Goal: Entertainment & Leisure: Consume media (video, audio)

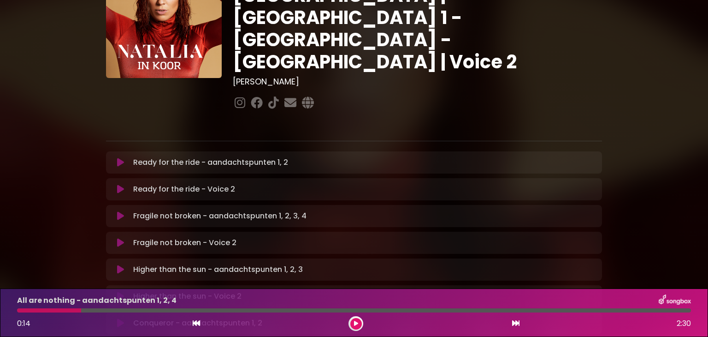
scroll to position [68, 0]
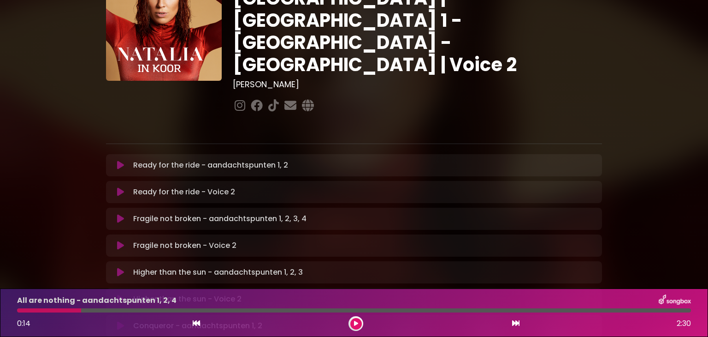
click at [122, 187] on icon at bounding box center [120, 191] width 7 height 9
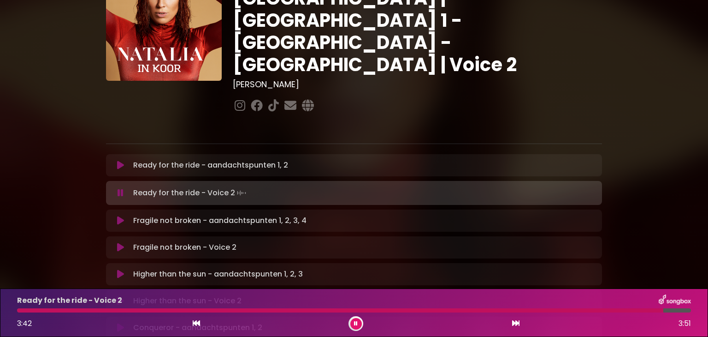
click at [120, 243] on icon at bounding box center [120, 247] width 7 height 9
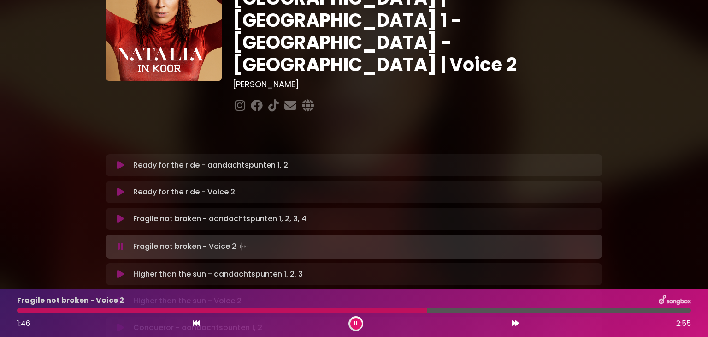
click at [359, 324] on button at bounding box center [357, 324] width 12 height 12
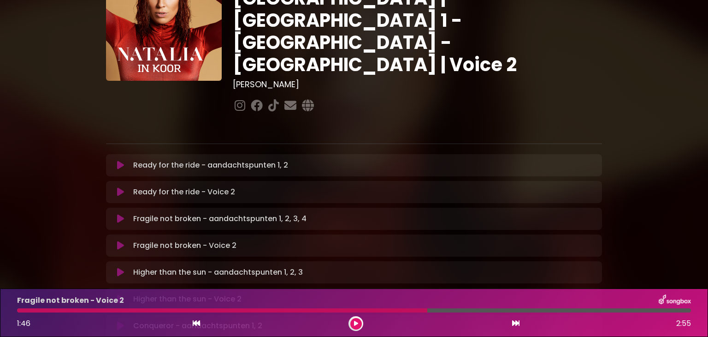
click at [362, 324] on div at bounding box center [356, 323] width 15 height 15
click at [351, 325] on button at bounding box center [357, 324] width 12 height 12
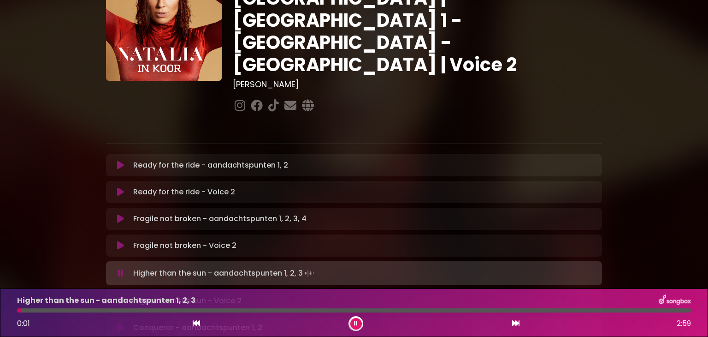
click at [117, 296] on icon at bounding box center [120, 300] width 7 height 9
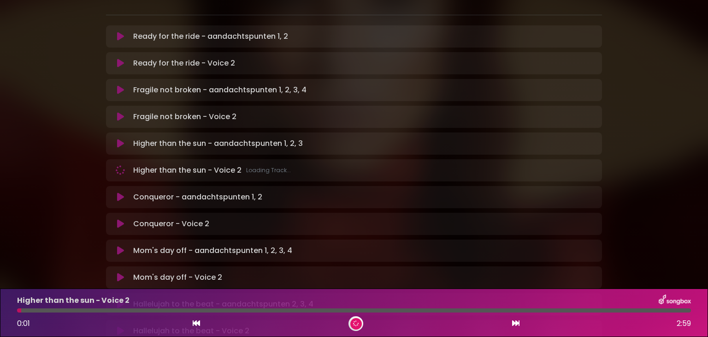
scroll to position [197, 0]
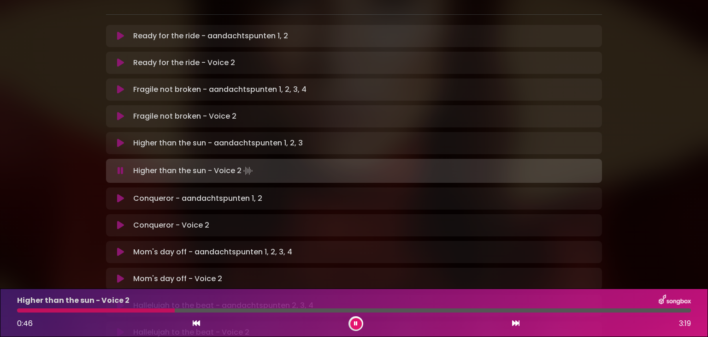
click at [117, 301] on icon at bounding box center [120, 305] width 7 height 9
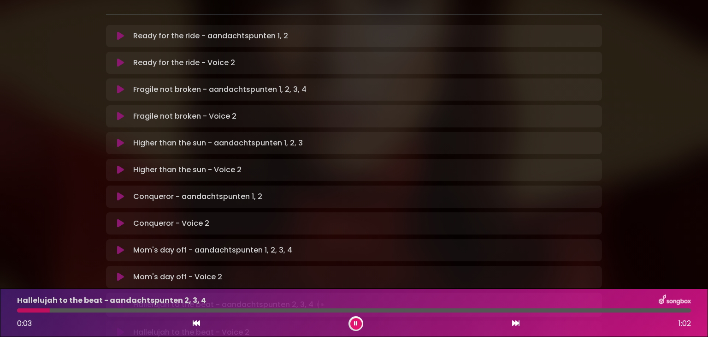
click at [354, 323] on button at bounding box center [357, 324] width 12 height 12
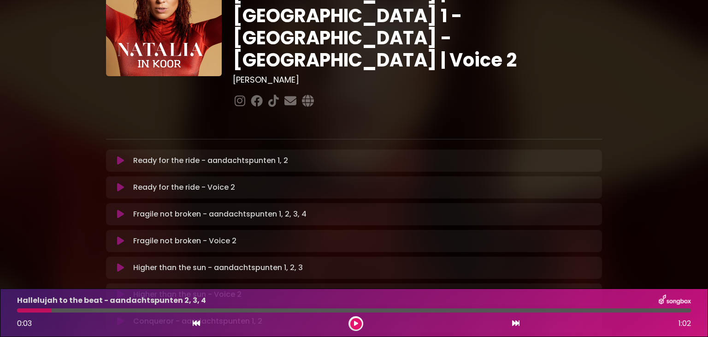
scroll to position [72, 0]
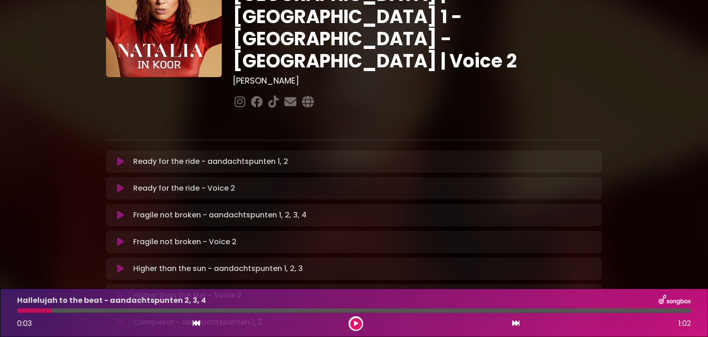
click at [122, 237] on icon at bounding box center [120, 241] width 7 height 9
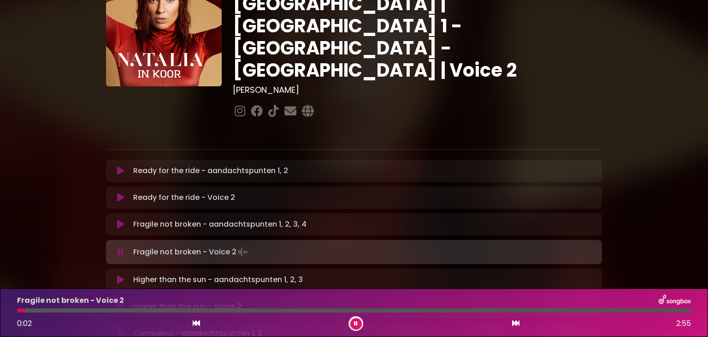
scroll to position [66, 0]
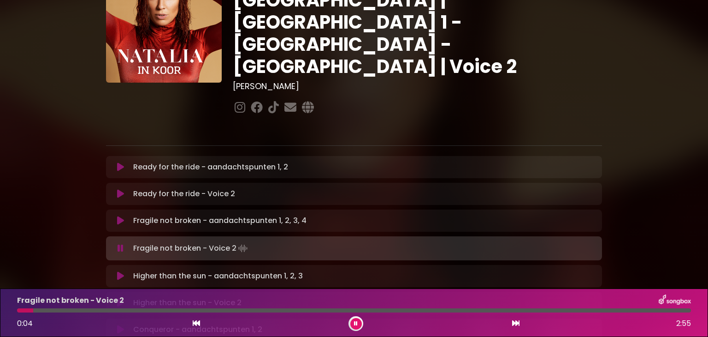
click at [120, 244] on icon at bounding box center [121, 248] width 6 height 9
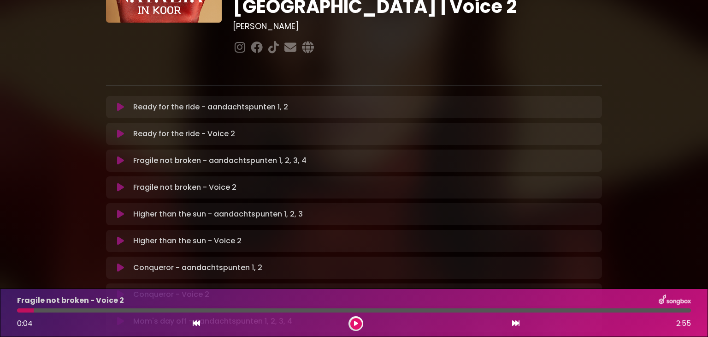
scroll to position [127, 0]
click at [120, 235] on icon at bounding box center [120, 240] width 9 height 11
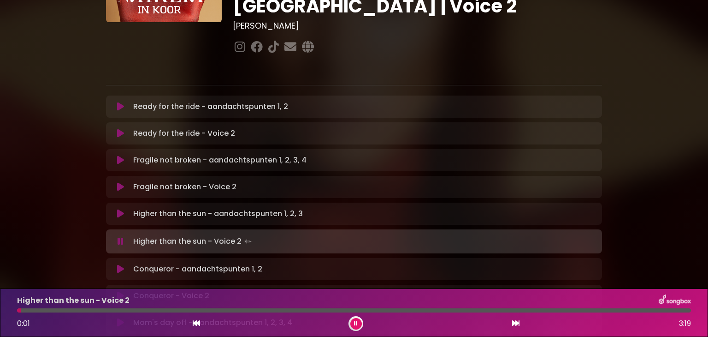
click at [349, 326] on div at bounding box center [356, 323] width 15 height 15
click at [62, 313] on div "Higher than the sun - Voice 2 0:41 3:19" at bounding box center [354, 312] width 685 height 36
click at [61, 310] on div at bounding box center [90, 310] width 146 height 4
click at [65, 311] on div at bounding box center [76, 310] width 118 height 4
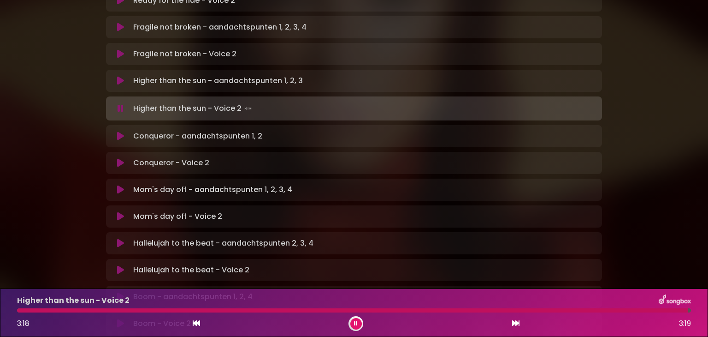
scroll to position [260, 0]
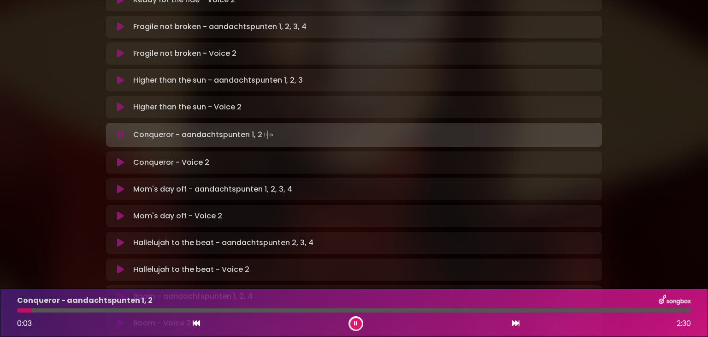
click at [122, 158] on icon at bounding box center [120, 162] width 7 height 9
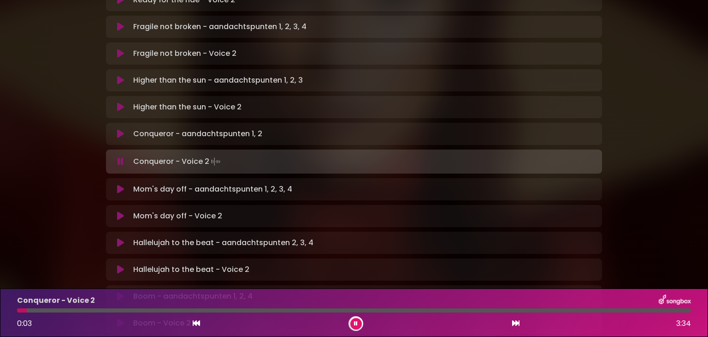
click at [356, 324] on icon at bounding box center [356, 324] width 4 height 6
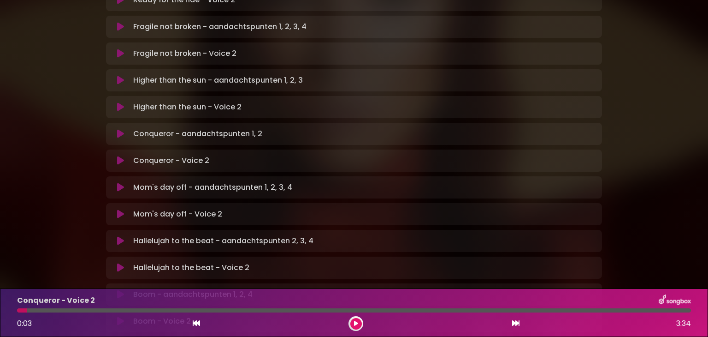
click at [356, 326] on button at bounding box center [357, 324] width 12 height 12
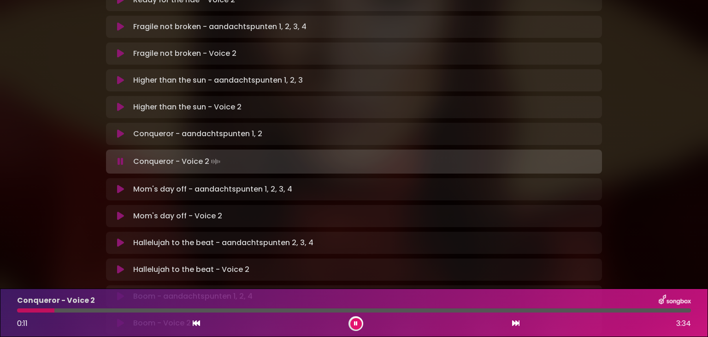
click at [357, 318] on button at bounding box center [357, 324] width 12 height 12
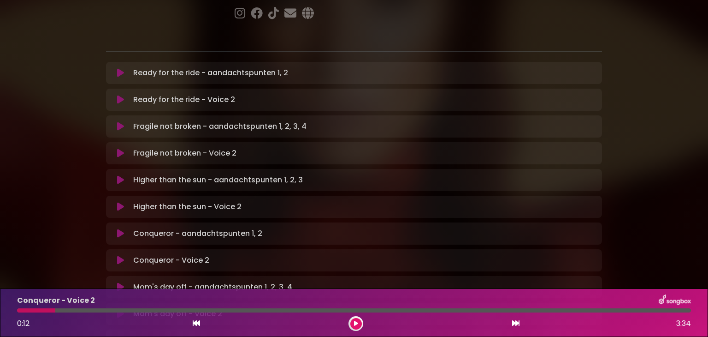
scroll to position [161, 0]
click at [20, 311] on div at bounding box center [36, 310] width 38 height 4
click at [359, 320] on button at bounding box center [357, 324] width 12 height 12
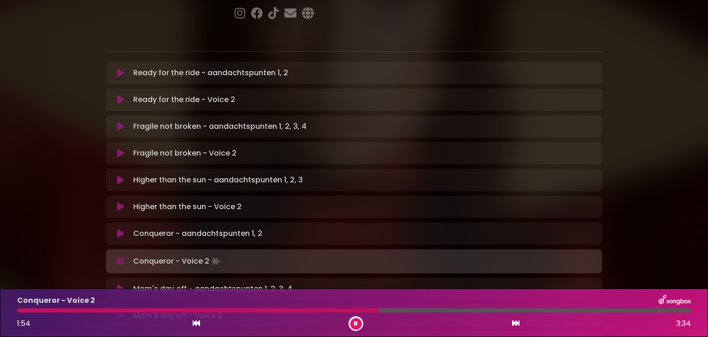
click at [242, 312] on div "Conqueror - Voice 2 1:54 3:34" at bounding box center [354, 312] width 685 height 36
click at [242, 312] on div "Conqueror - Voice 2 1:56 3:34" at bounding box center [354, 312] width 685 height 36
click at [243, 310] on div at bounding box center [202, 310] width 370 height 4
click at [242, 310] on div at bounding box center [182, 310] width 330 height 4
click at [246, 312] on div "Conqueror - Voice 2 1:58 3:34" at bounding box center [354, 312] width 685 height 36
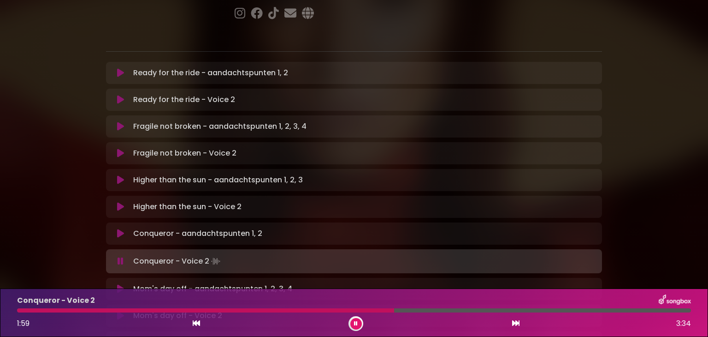
click at [247, 310] on div at bounding box center [205, 310] width 377 height 4
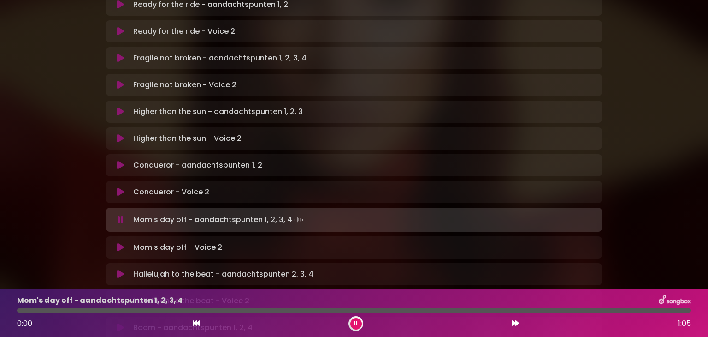
scroll to position [230, 0]
click at [114, 242] on button at bounding box center [121, 246] width 18 height 9
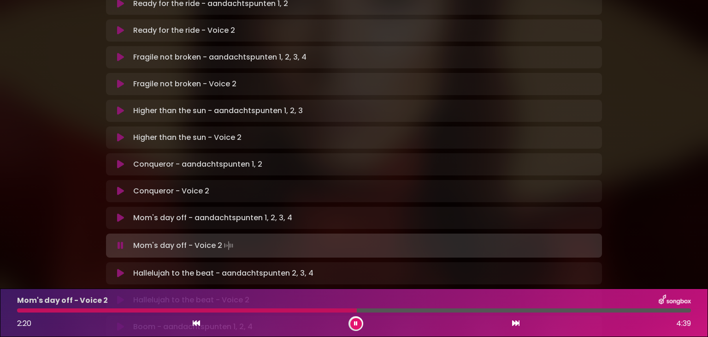
click at [360, 319] on button at bounding box center [357, 324] width 12 height 12
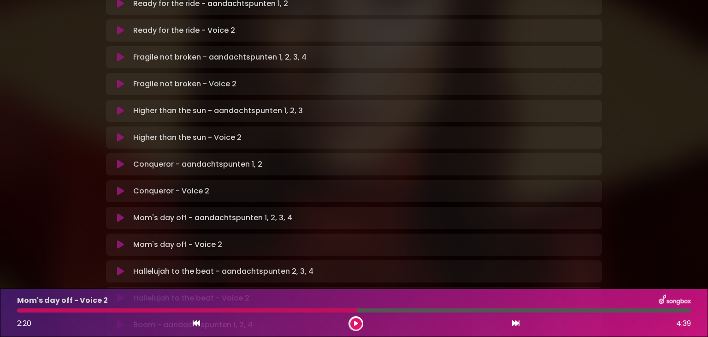
click at [20, 310] on div at bounding box center [187, 310] width 340 height 4
click at [356, 323] on icon at bounding box center [356, 324] width 5 height 6
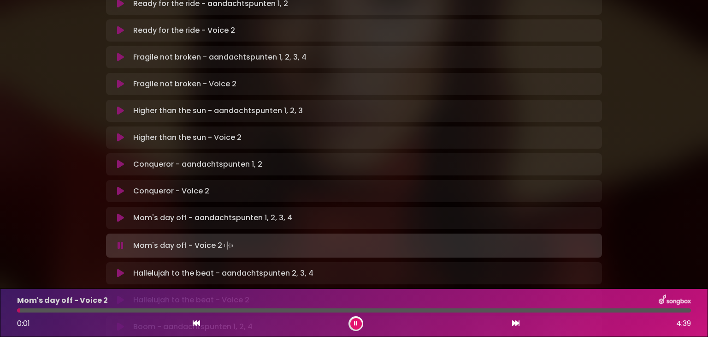
click at [356, 323] on icon at bounding box center [356, 323] width 5 height 6
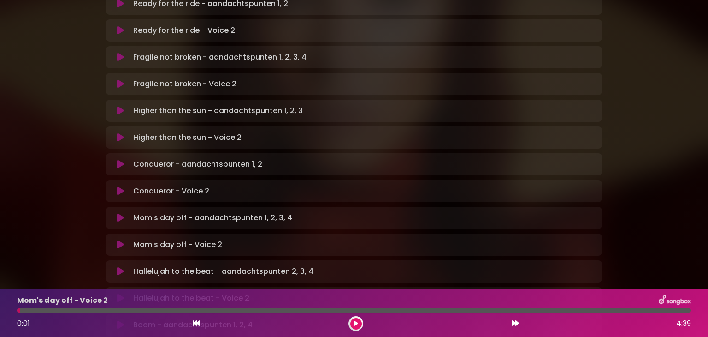
click at [356, 323] on icon at bounding box center [356, 324] width 5 height 6
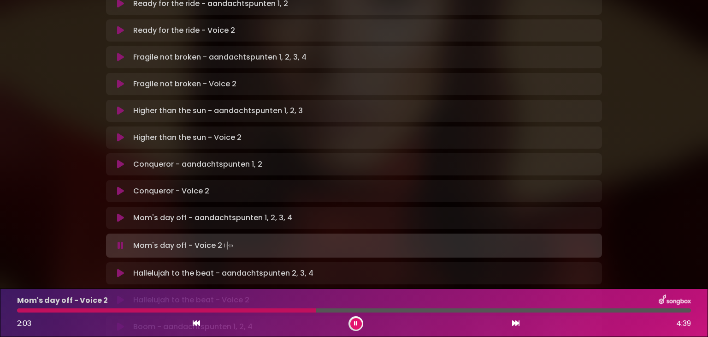
click at [358, 320] on button at bounding box center [357, 324] width 12 height 12
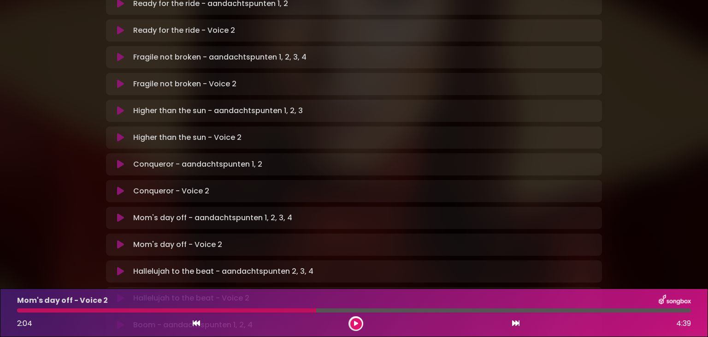
click at [283, 310] on div at bounding box center [166, 310] width 299 height 4
click at [356, 321] on icon at bounding box center [356, 324] width 5 height 6
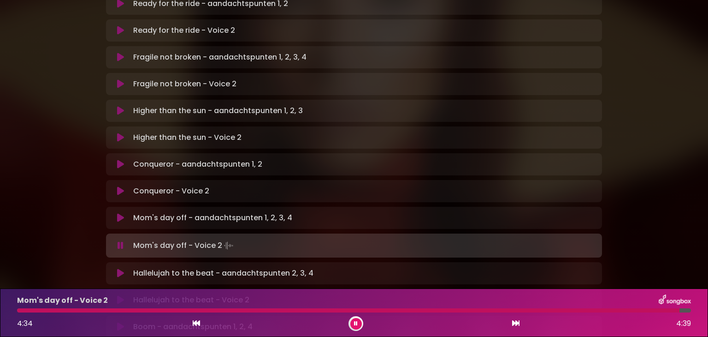
click at [357, 323] on icon at bounding box center [356, 324] width 4 height 6
